Goal: Information Seeking & Learning: Learn about a topic

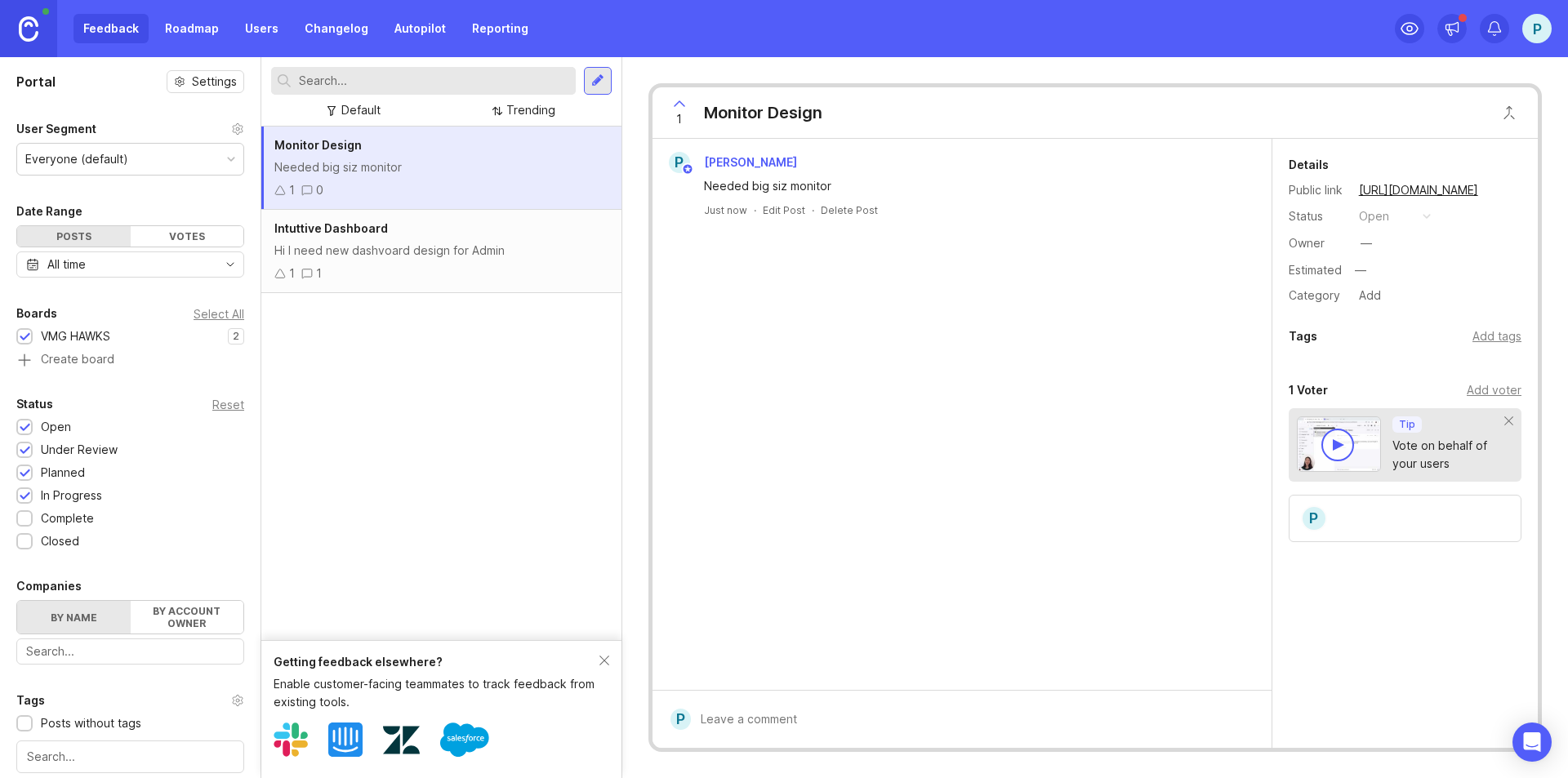
click at [371, 254] on div "Hi I need new dashvoard design for Admin" at bounding box center [441, 251] width 334 height 18
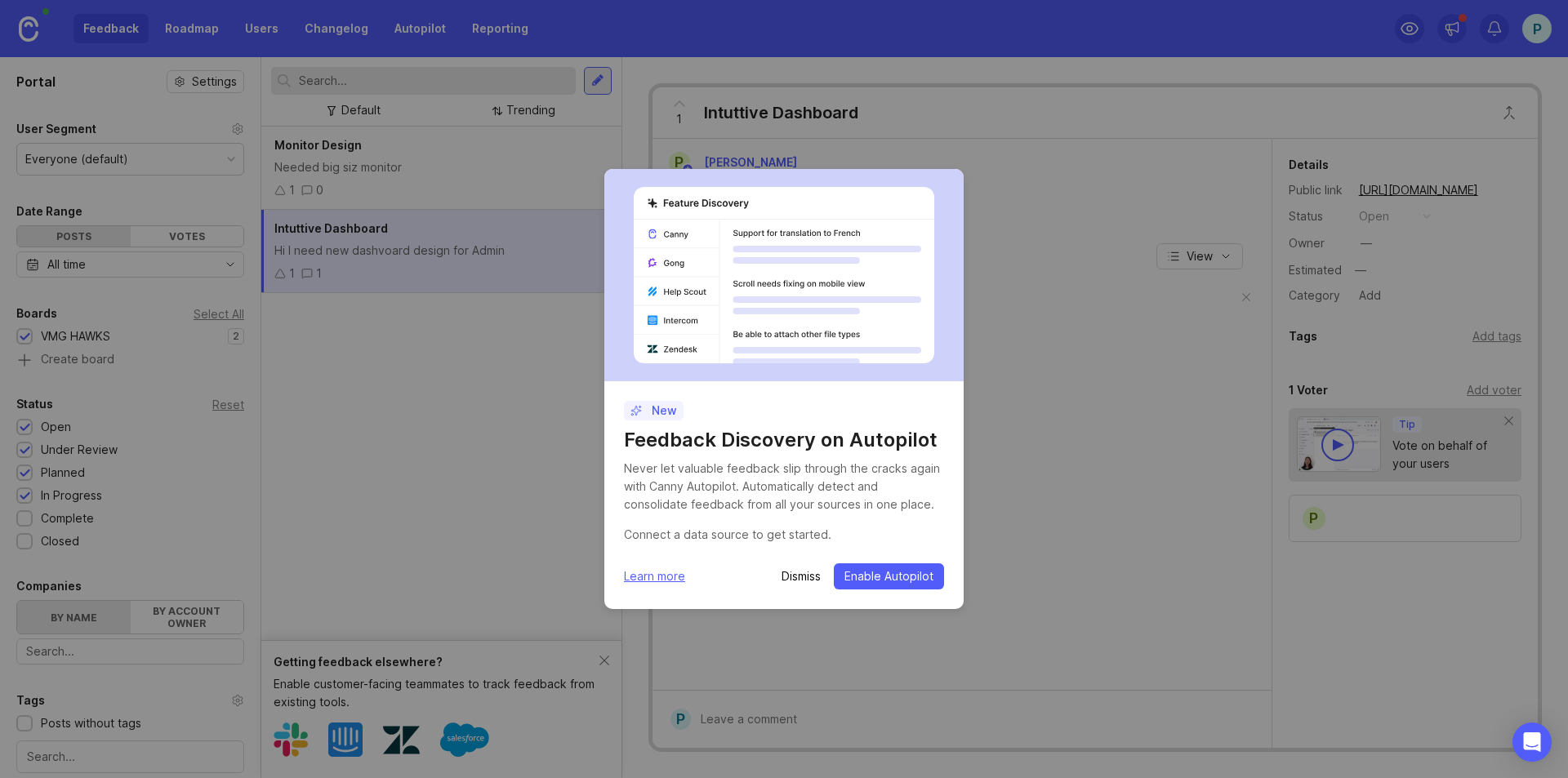
click at [811, 578] on p "Dismiss" at bounding box center [801, 576] width 39 height 17
click at [788, 581] on p "Dismiss" at bounding box center [801, 576] width 39 height 17
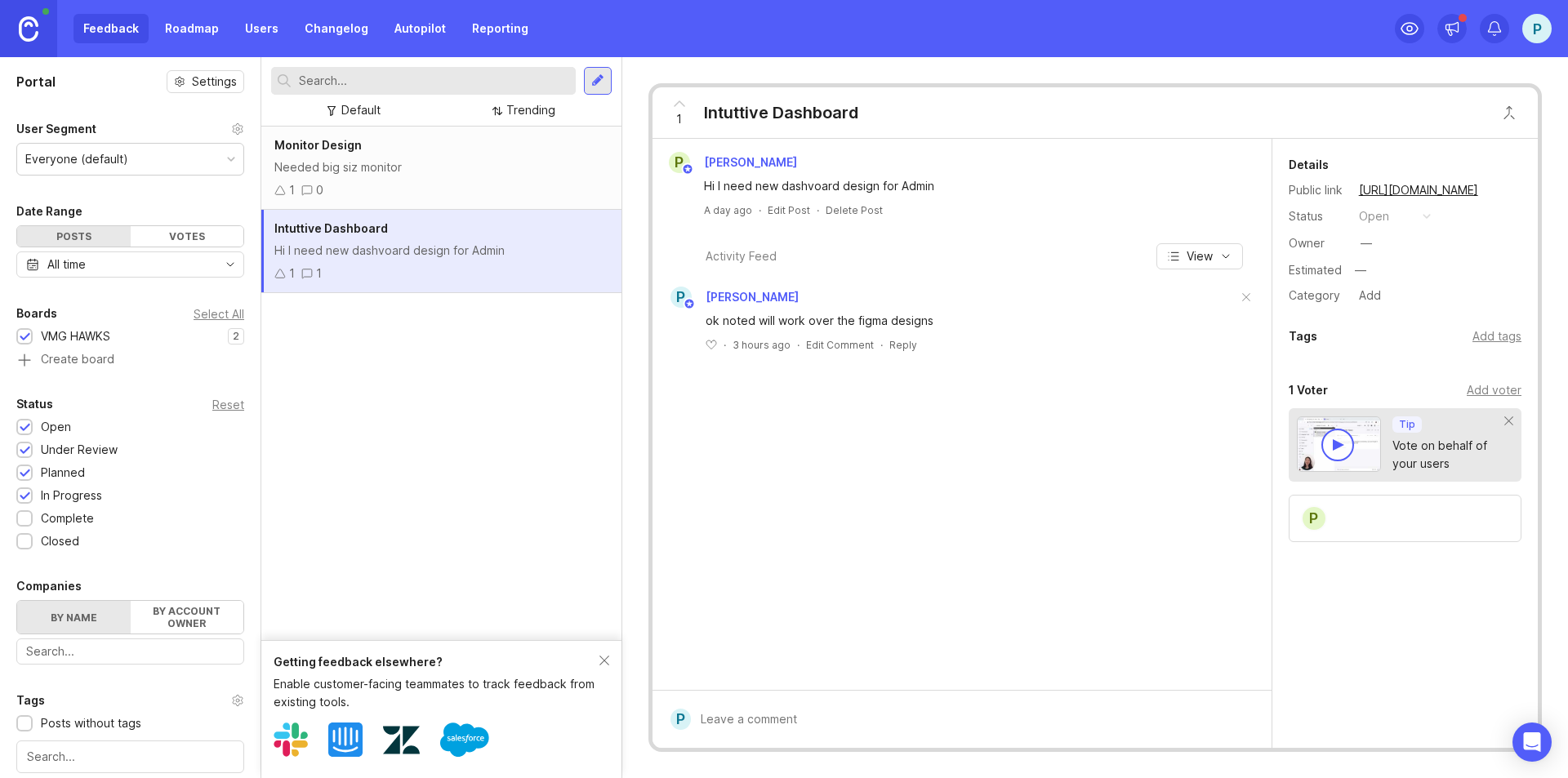
click at [405, 188] on div "1 0" at bounding box center [441, 190] width 334 height 18
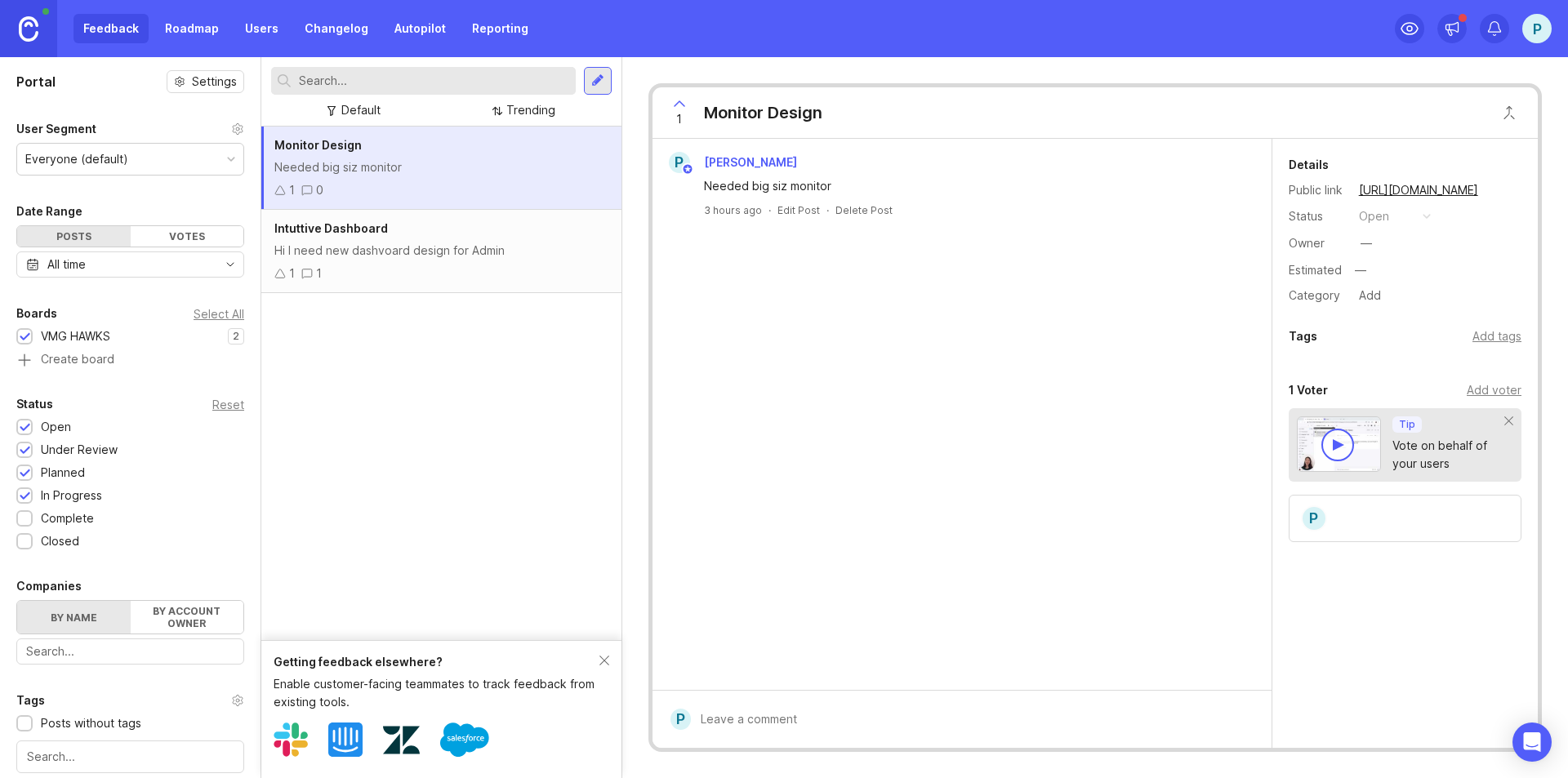
click at [418, 243] on div "Hi I need new dashvoard design for Admin" at bounding box center [441, 251] width 334 height 18
